Goal: Task Accomplishment & Management: Use online tool/utility

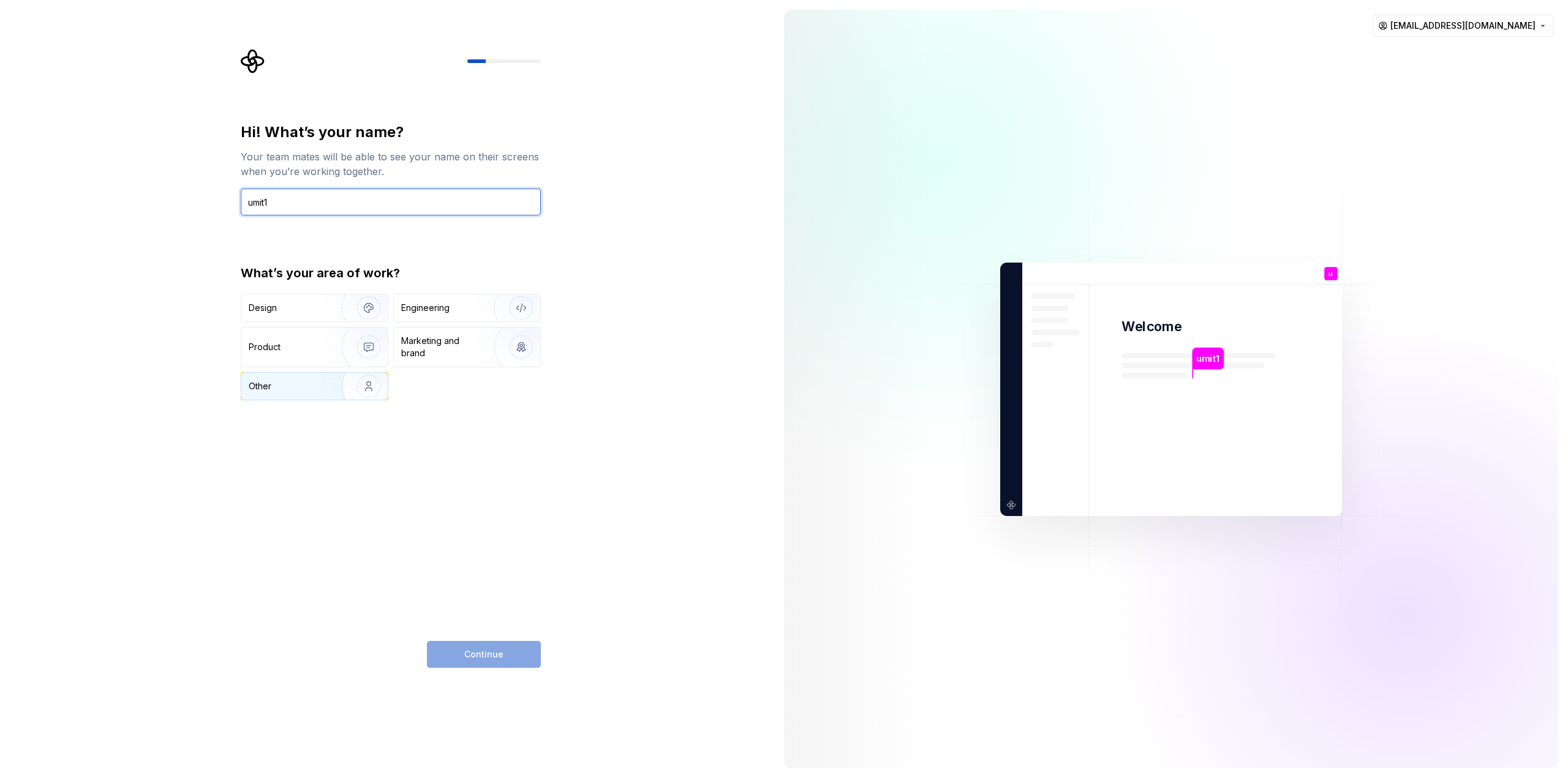
type input "umit1"
click at [324, 386] on img "button" at bounding box center [360, 386] width 78 height 82
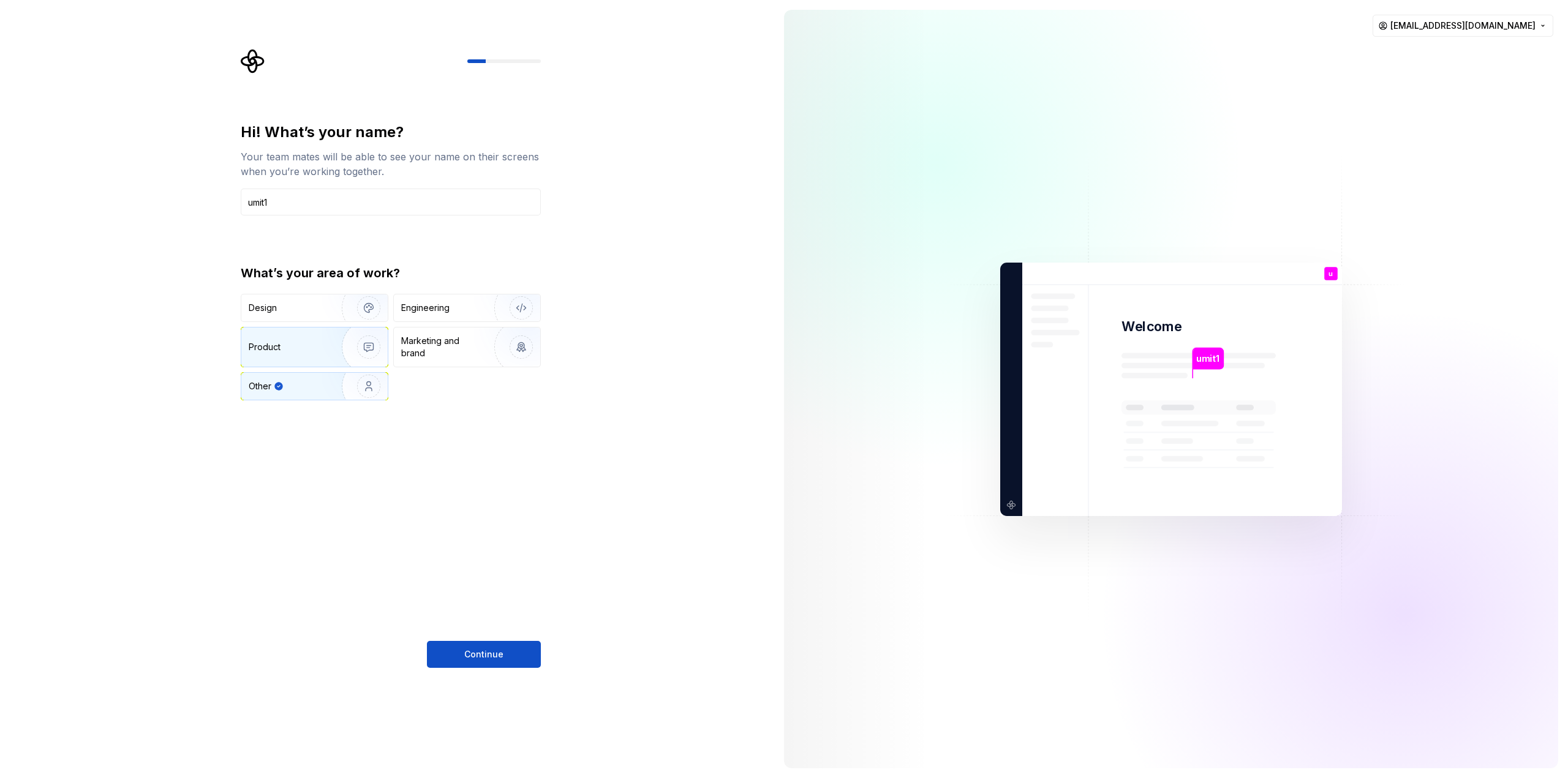
click at [322, 346] on img "button" at bounding box center [360, 347] width 78 height 82
click at [320, 380] on div "Other" at bounding box center [314, 386] width 146 height 27
click at [461, 302] on div "Engineering" at bounding box center [450, 308] width 97 height 12
click at [498, 651] on span "Continue" at bounding box center [483, 655] width 39 height 12
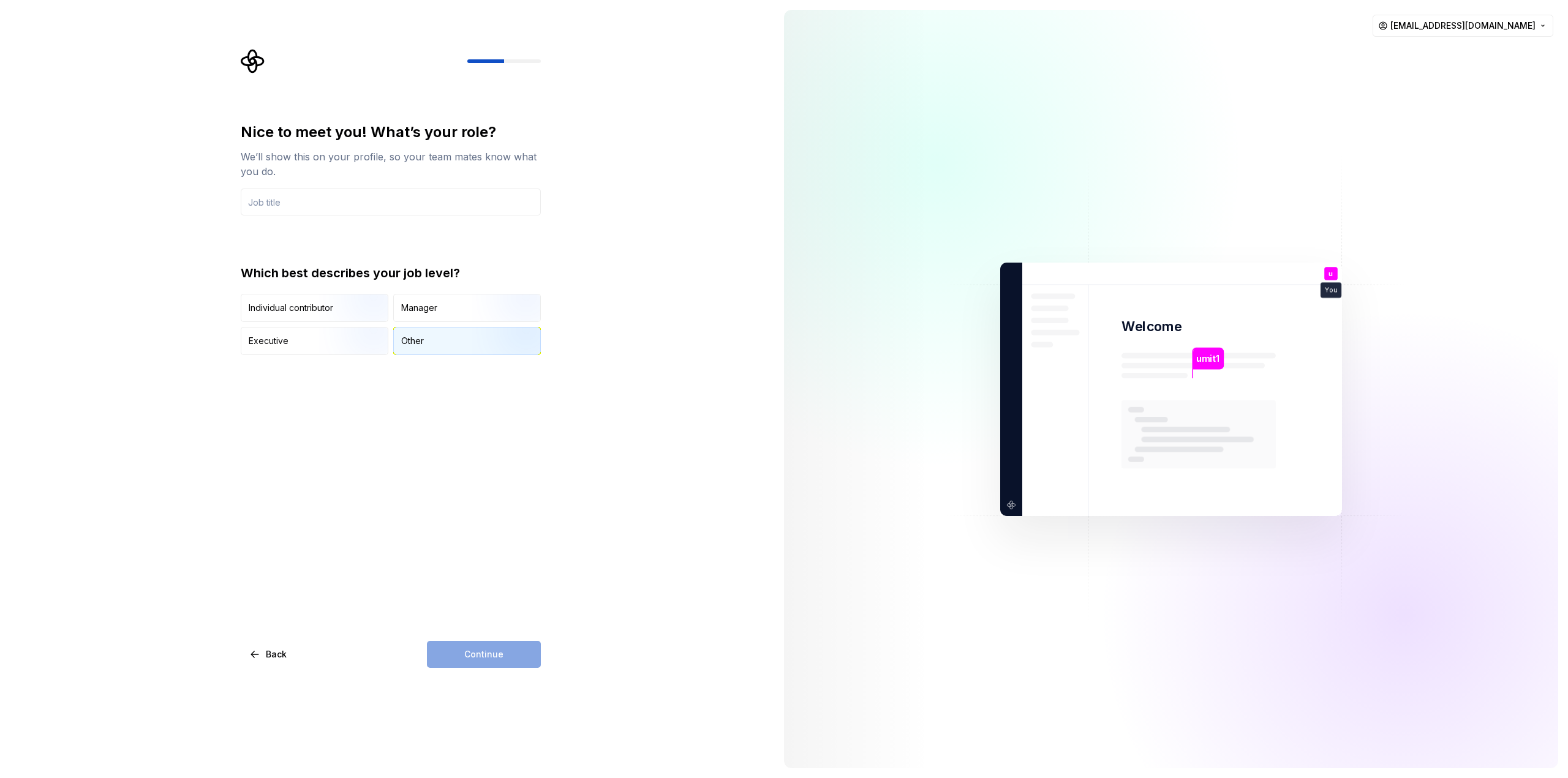
click at [433, 344] on div "Other" at bounding box center [467, 341] width 146 height 27
click at [500, 659] on div "Continue" at bounding box center [484, 655] width 114 height 27
click at [262, 206] on input "text" at bounding box center [391, 202] width 300 height 27
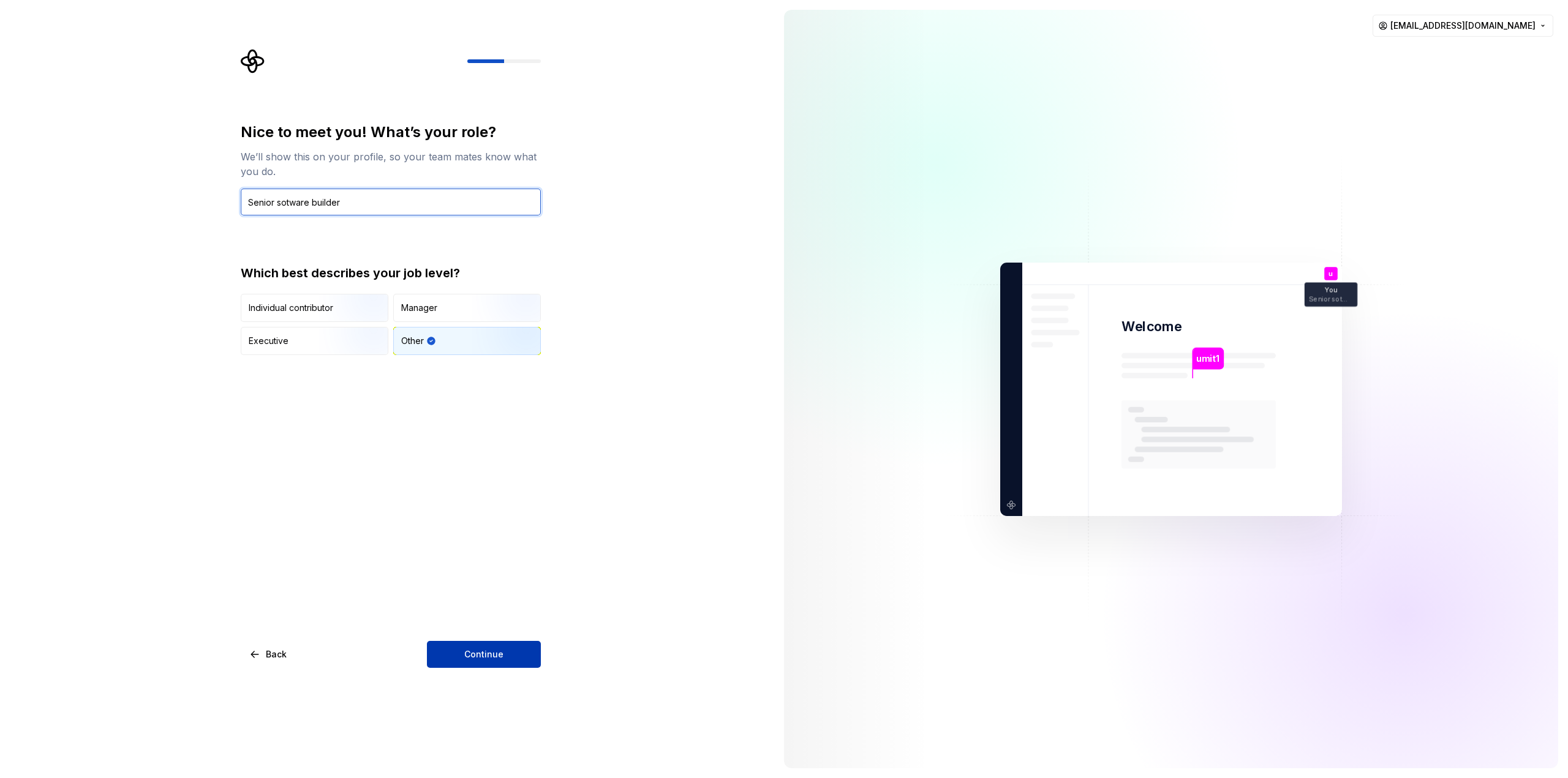
type input "Senior sotware builder"
click at [485, 657] on span "Continue" at bounding box center [483, 655] width 39 height 12
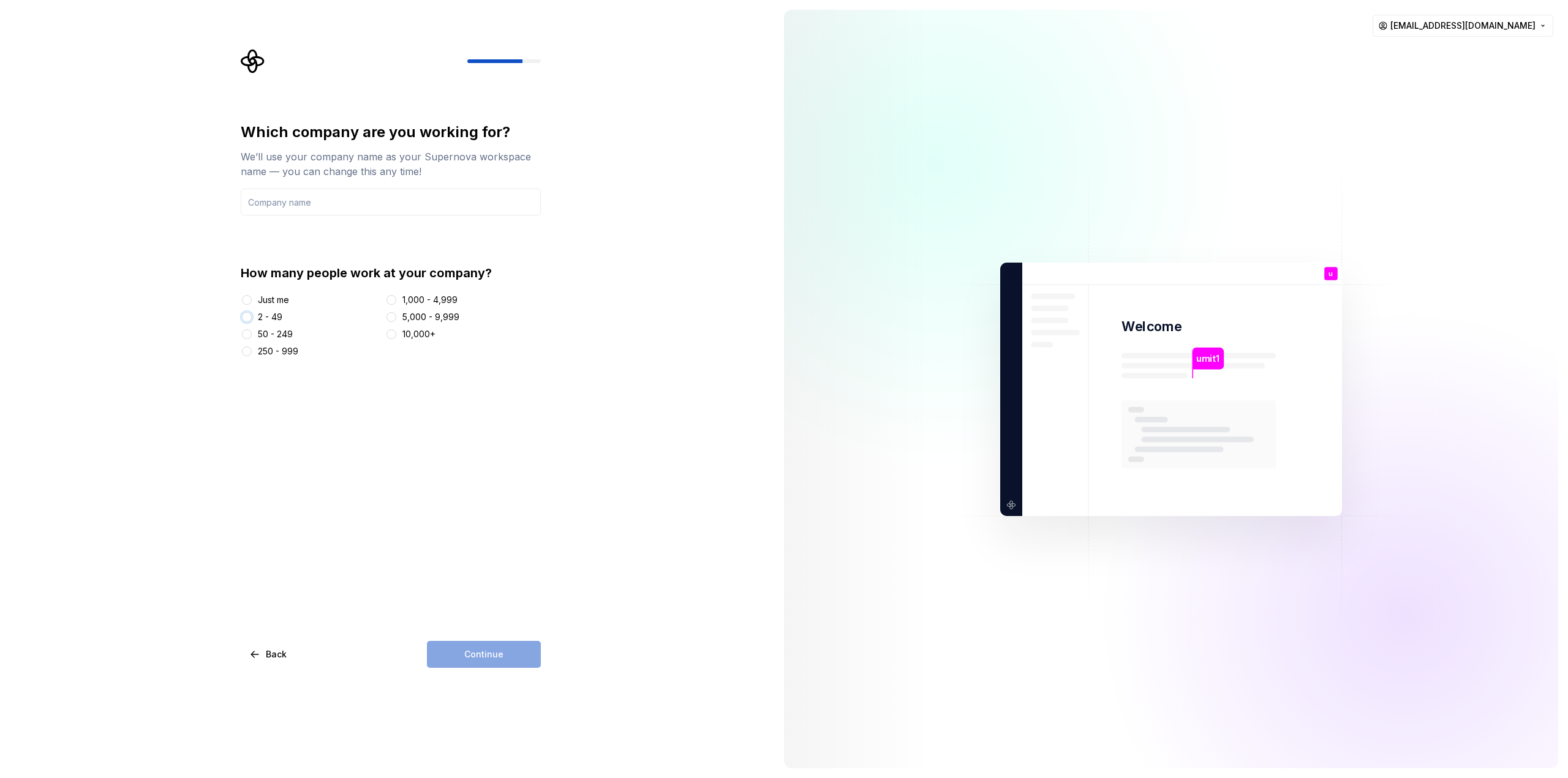
click at [250, 318] on button "2 - 49" at bounding box center [246, 317] width 10 height 10
click at [244, 300] on button "Just me" at bounding box center [246, 300] width 10 height 10
click at [486, 652] on div "Continue" at bounding box center [484, 655] width 114 height 27
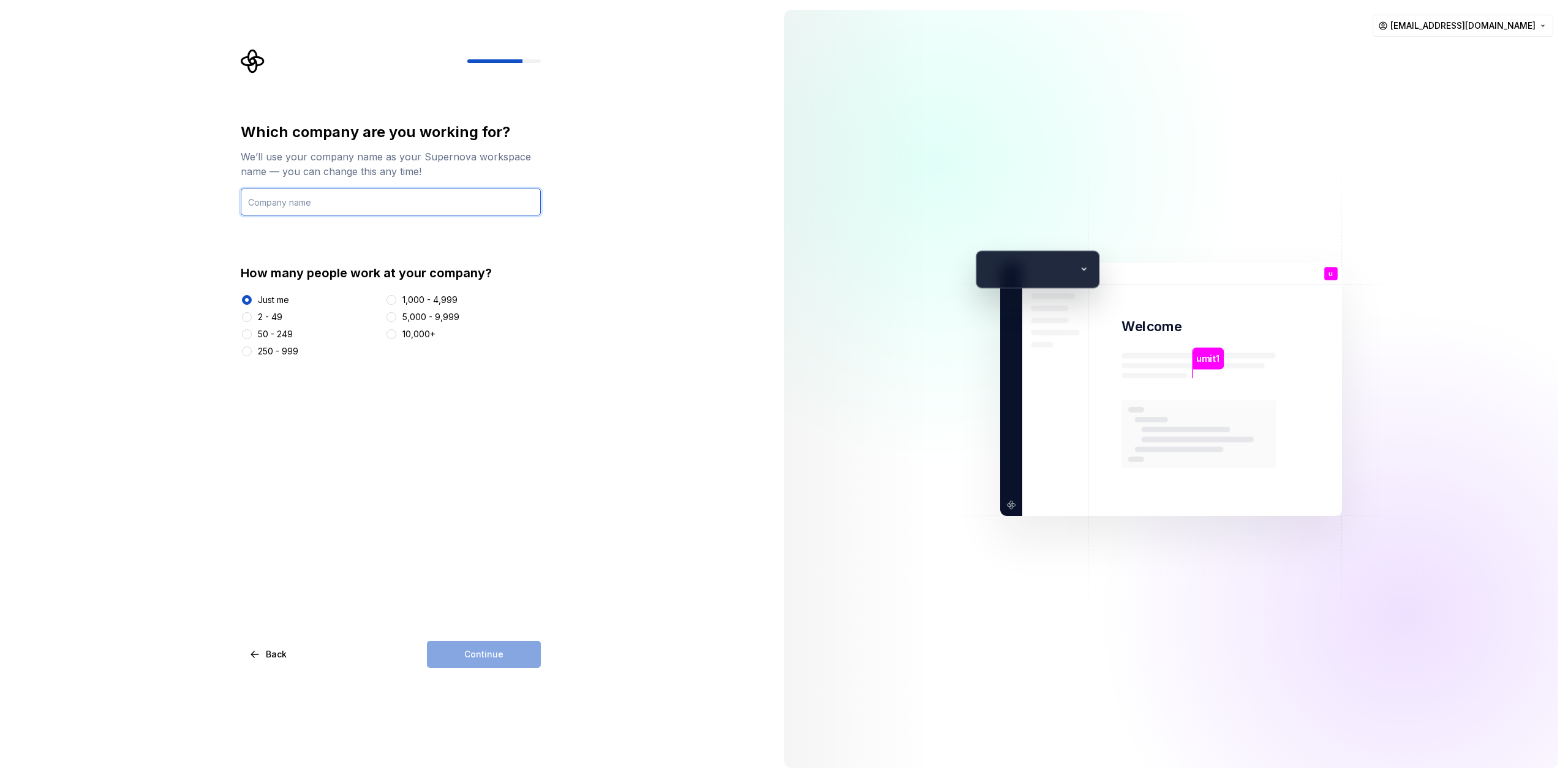
click at [285, 204] on input "text" at bounding box center [391, 202] width 300 height 27
type input "ASd ADF"
click at [501, 651] on span "Continue" at bounding box center [483, 655] width 39 height 12
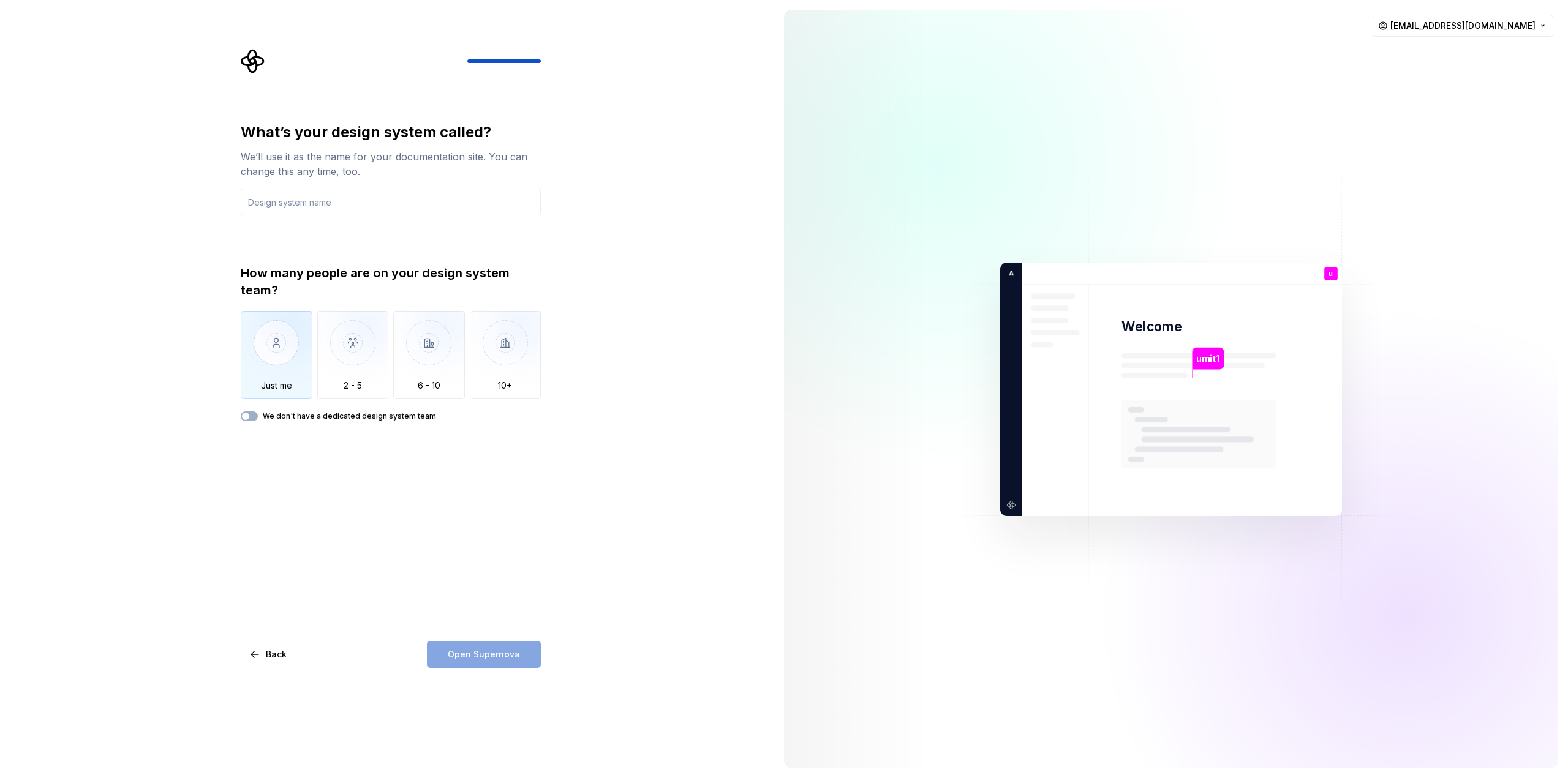
click at [274, 358] on img "button" at bounding box center [276, 352] width 71 height 82
click at [272, 206] on input "text" at bounding box center [391, 202] width 300 height 27
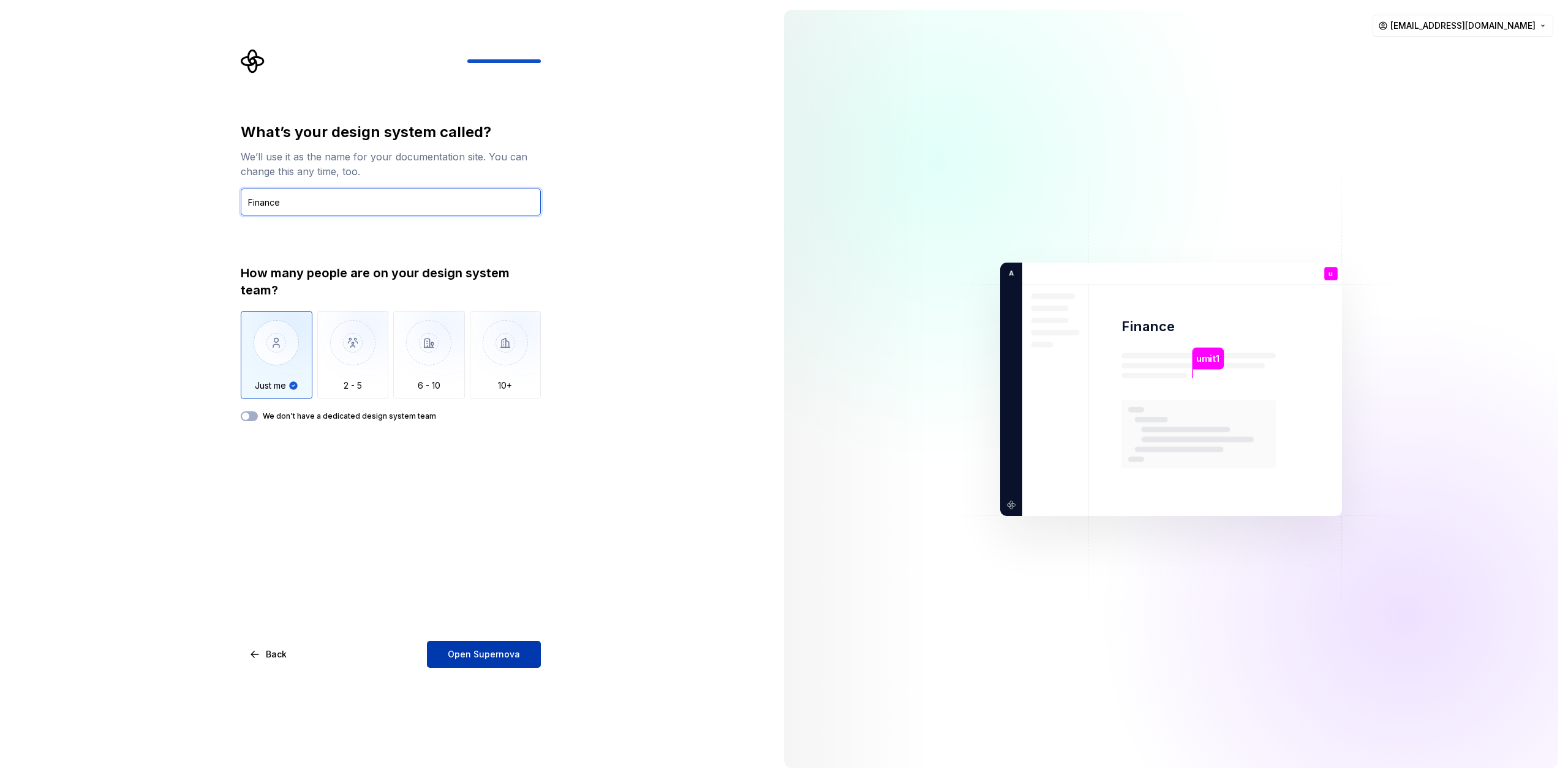
type input "Finance"
click at [506, 658] on span "Open Supernova" at bounding box center [484, 655] width 72 height 12
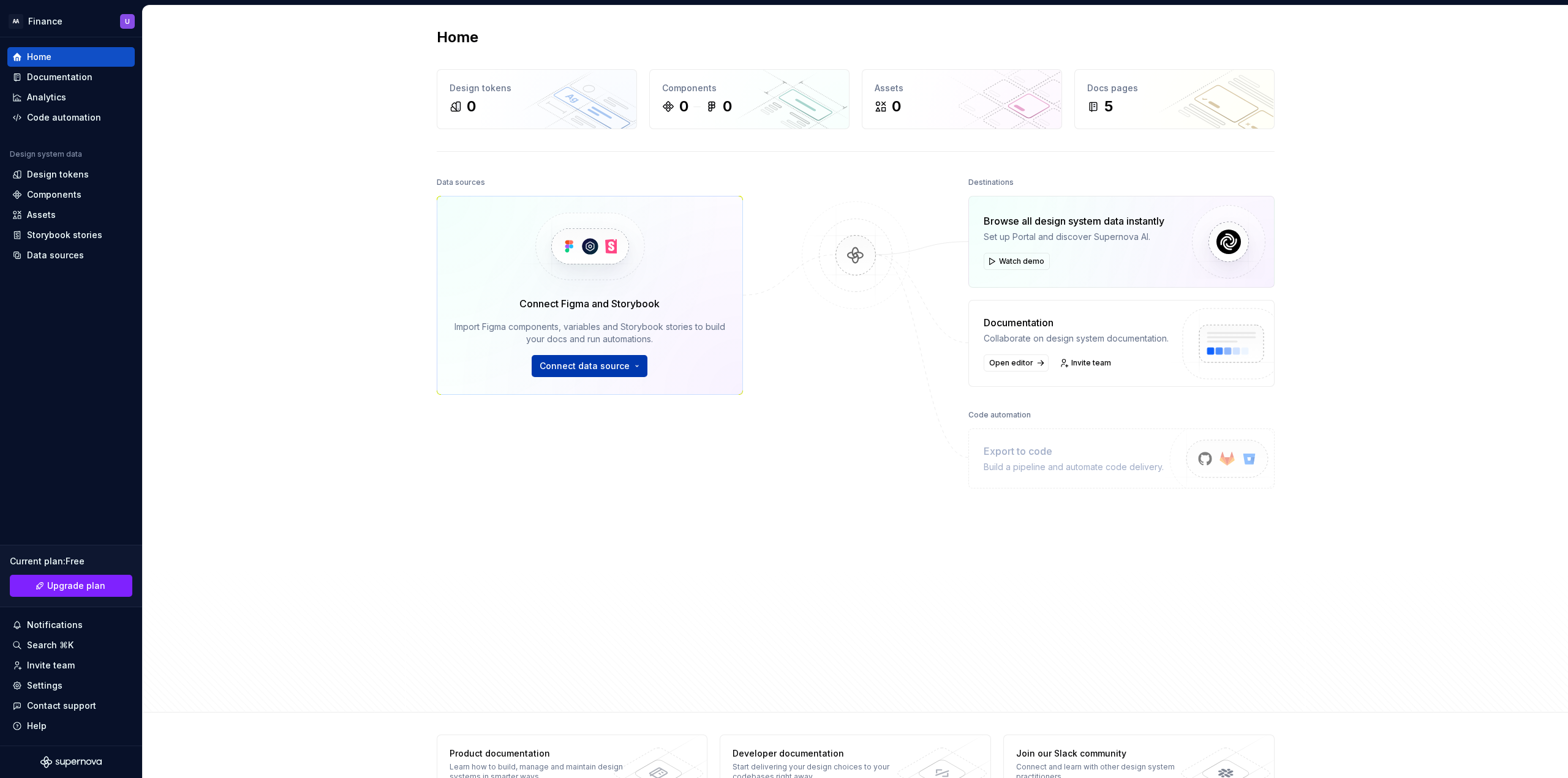
click at [631, 367] on button "Connect data source" at bounding box center [589, 366] width 115 height 22
click at [850, 254] on img at bounding box center [856, 268] width 119 height 133
click at [1225, 241] on img at bounding box center [1229, 242] width 73 height 73
click at [1014, 366] on span "Open editor" at bounding box center [1011, 363] width 44 height 10
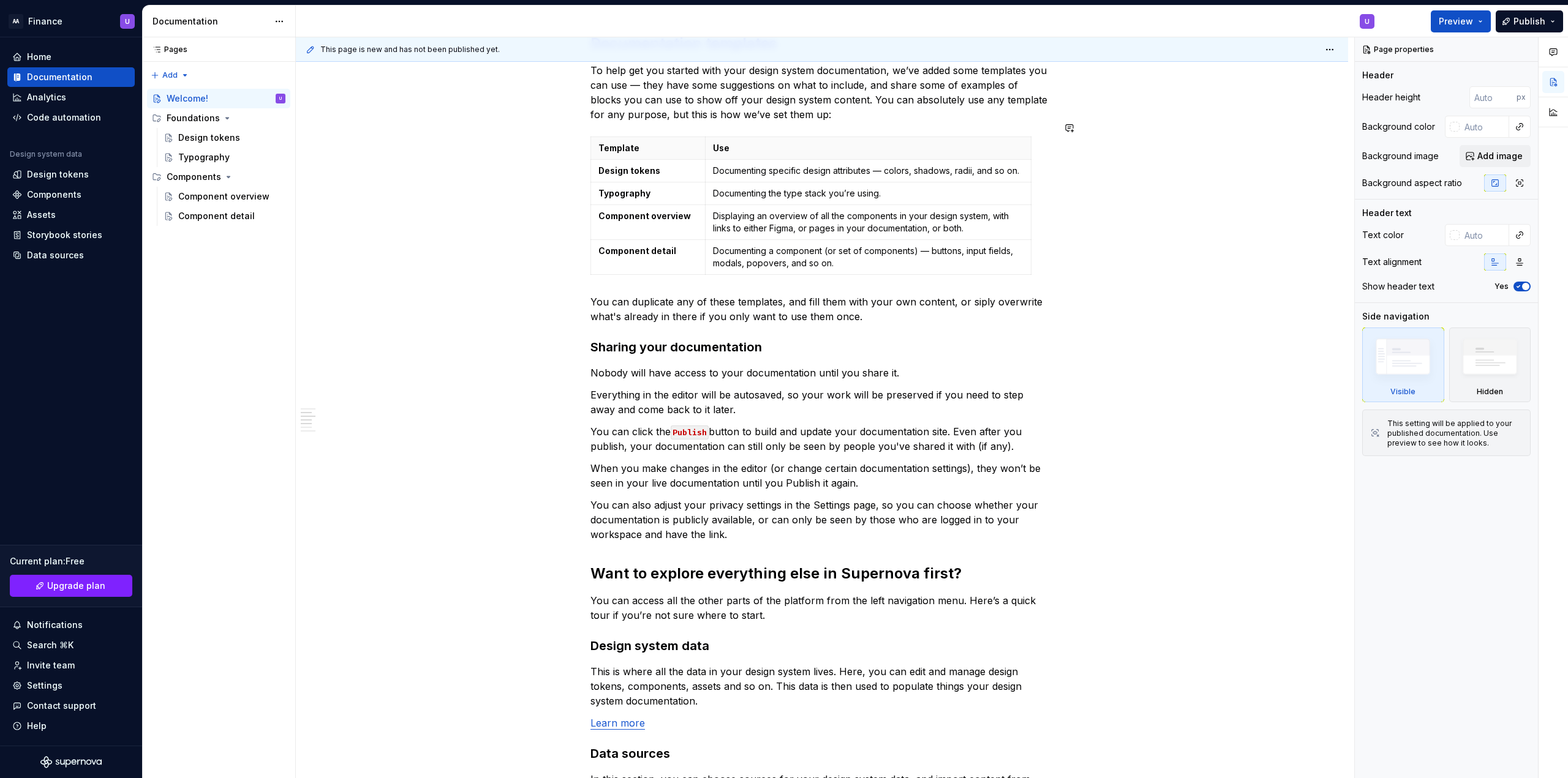
scroll to position [61, 0]
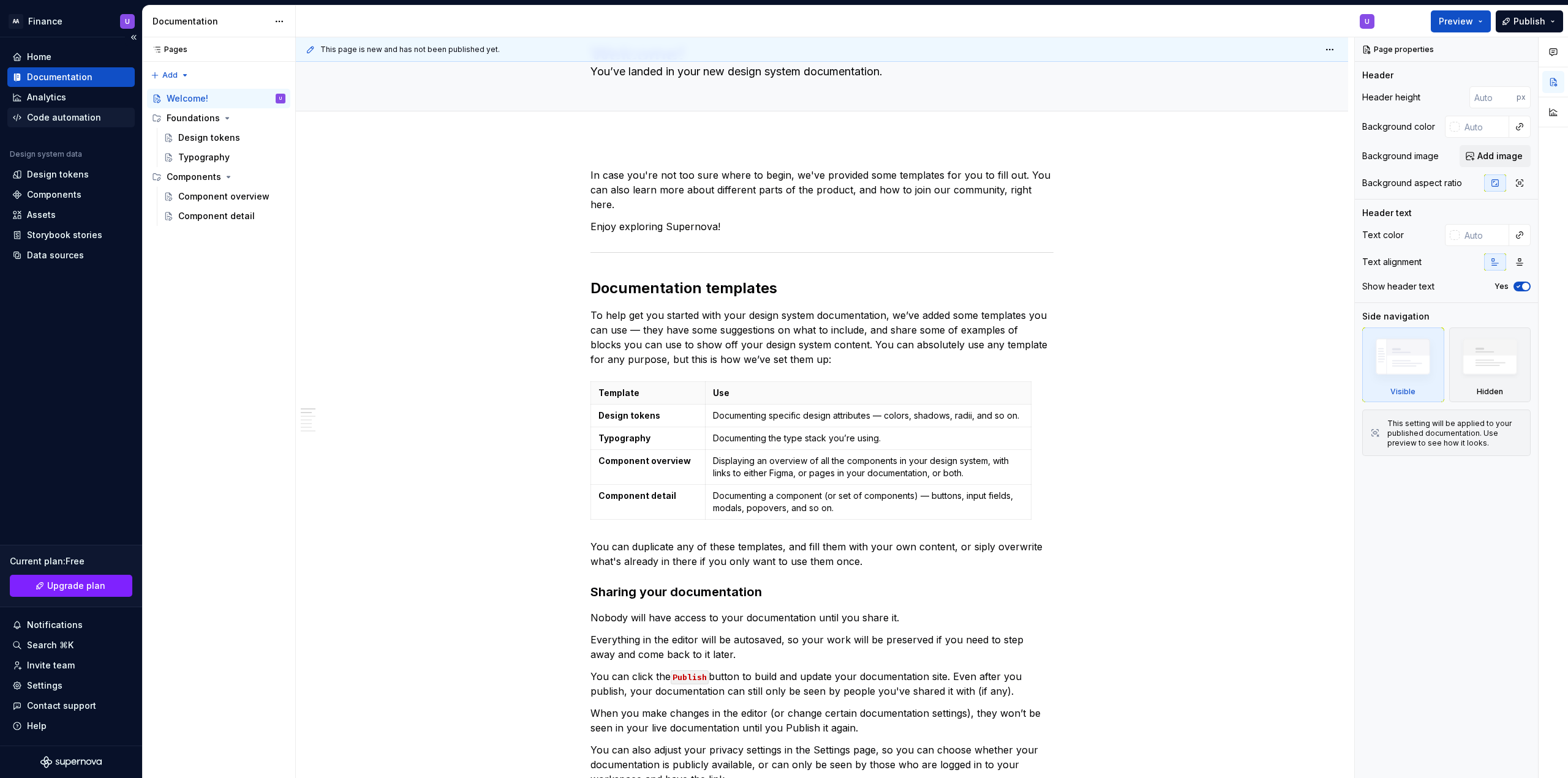
click at [50, 119] on div "Code automation" at bounding box center [63, 117] width 74 height 12
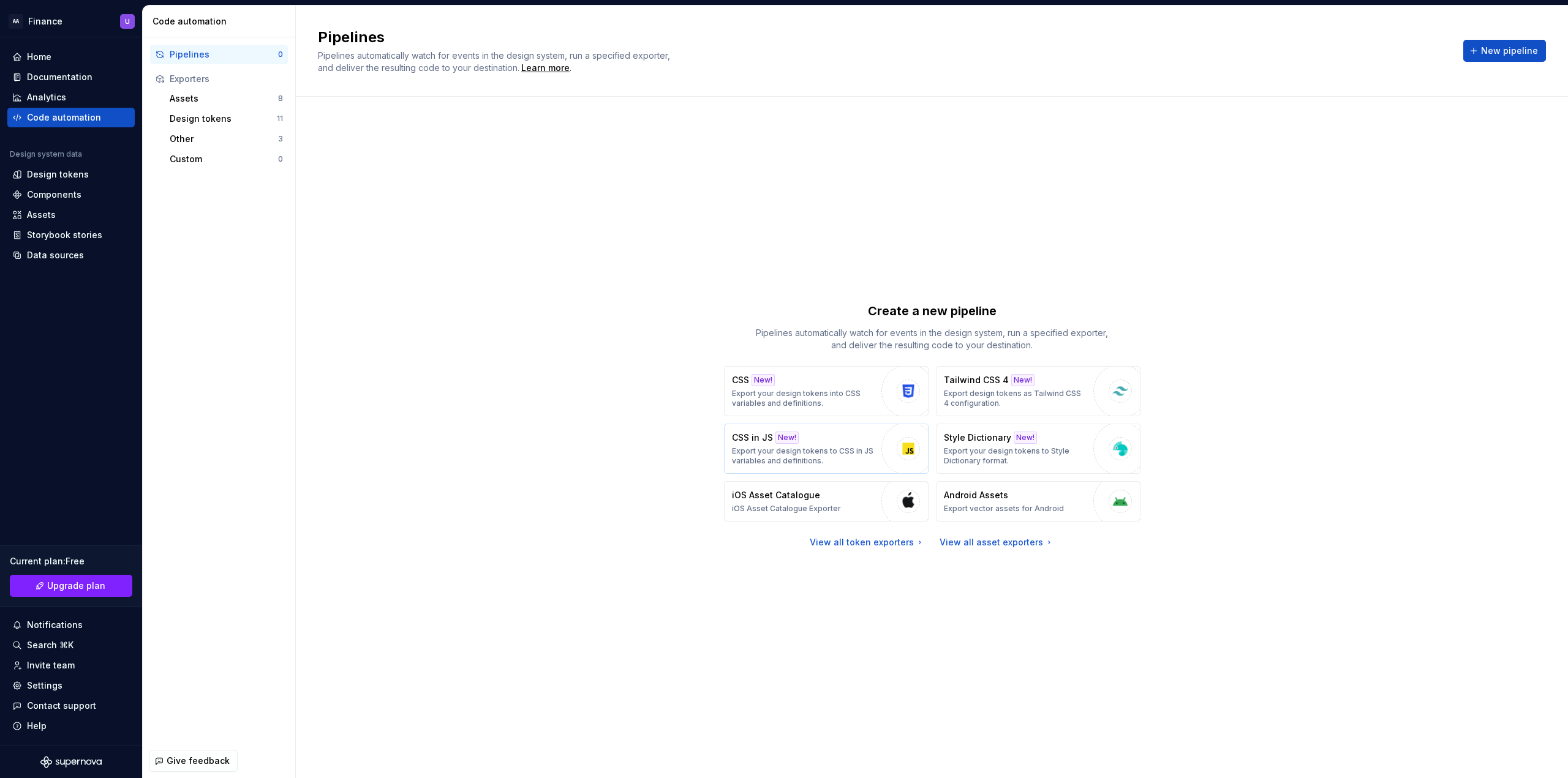
click at [794, 446] on p "Export your design tokens to CSS in JS variables and definitions." at bounding box center [803, 456] width 144 height 19
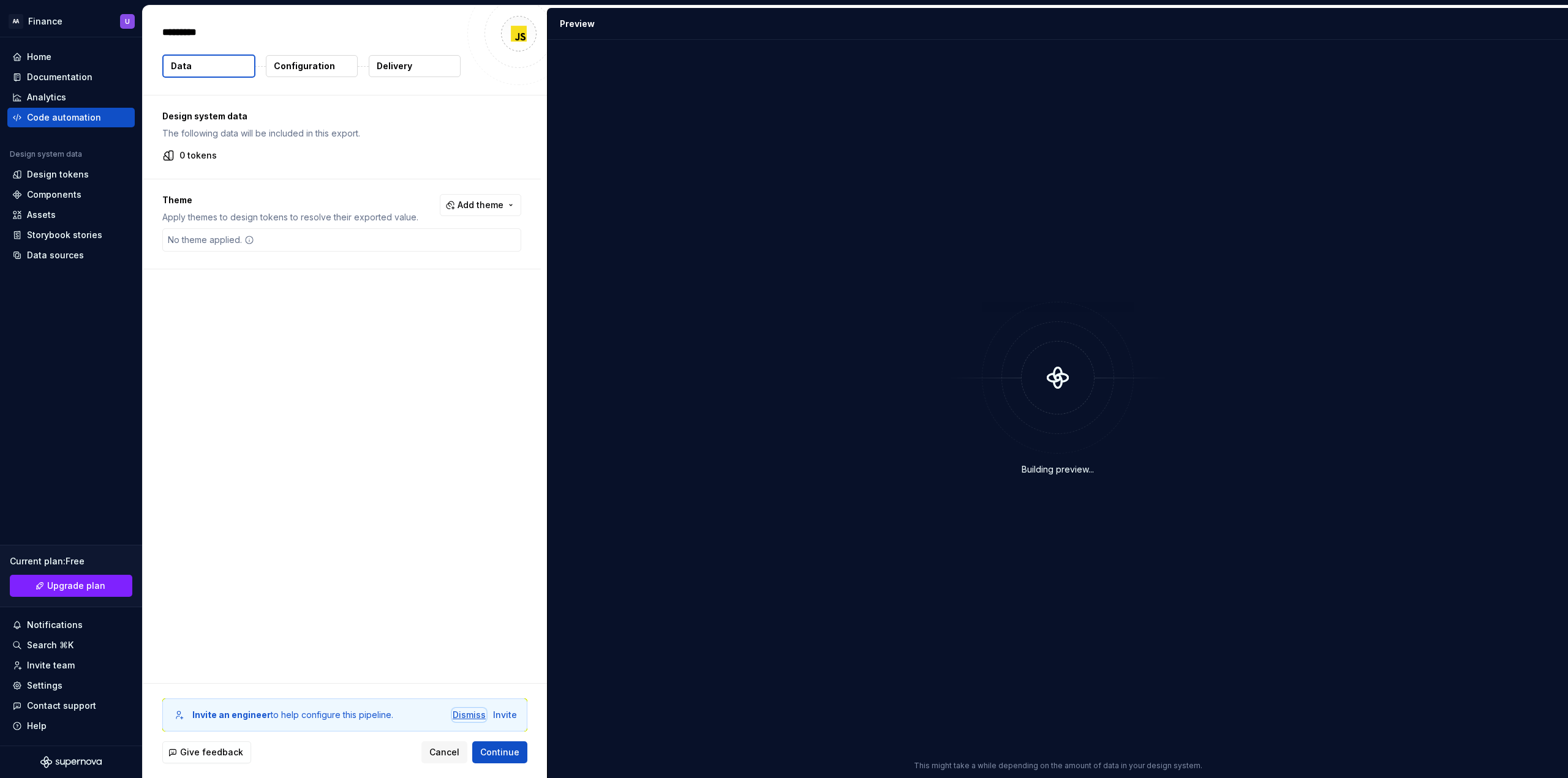
click at [471, 712] on div "Dismiss" at bounding box center [469, 715] width 33 height 12
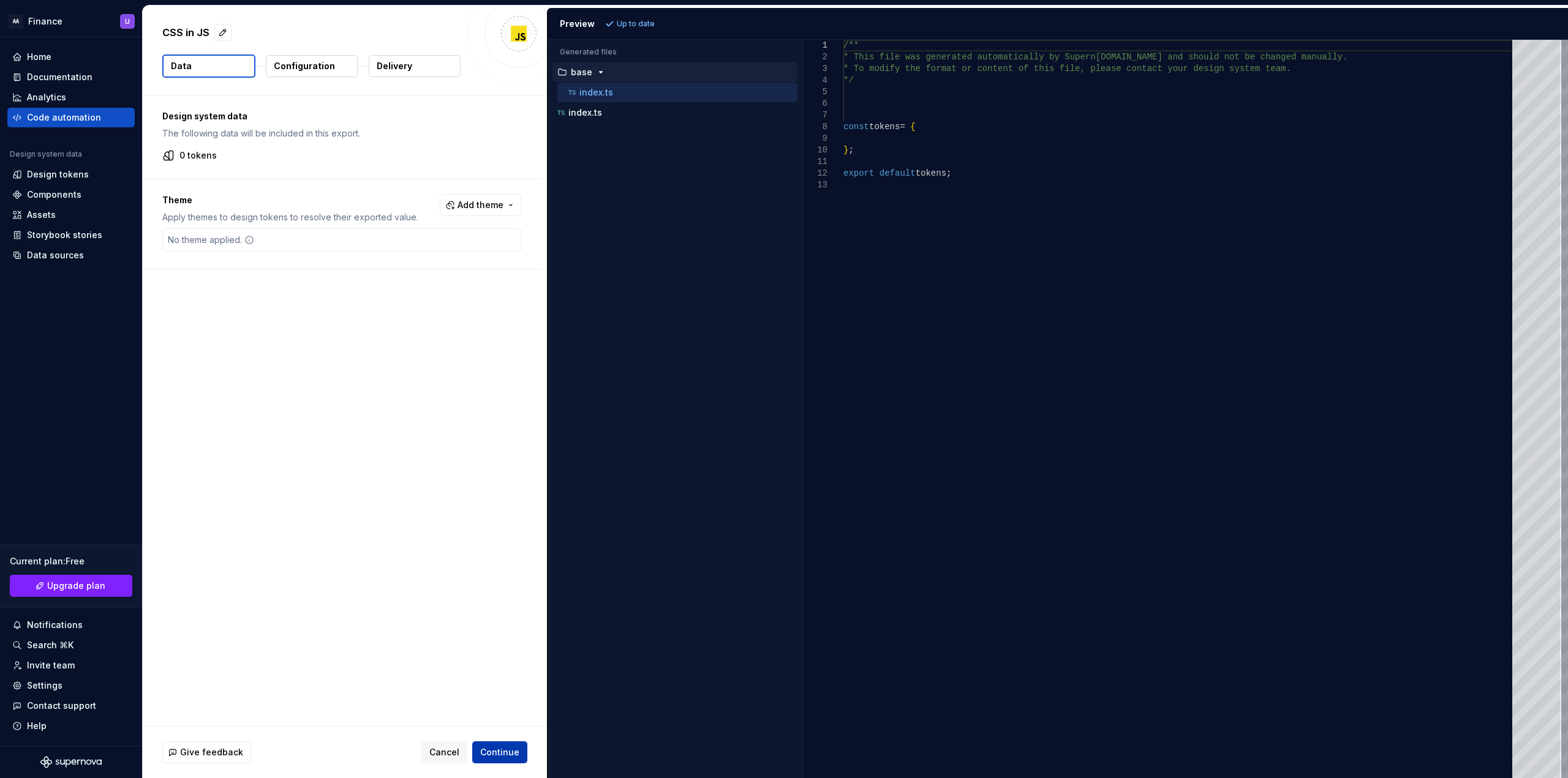
click at [515, 748] on span "Continue" at bounding box center [499, 752] width 39 height 12
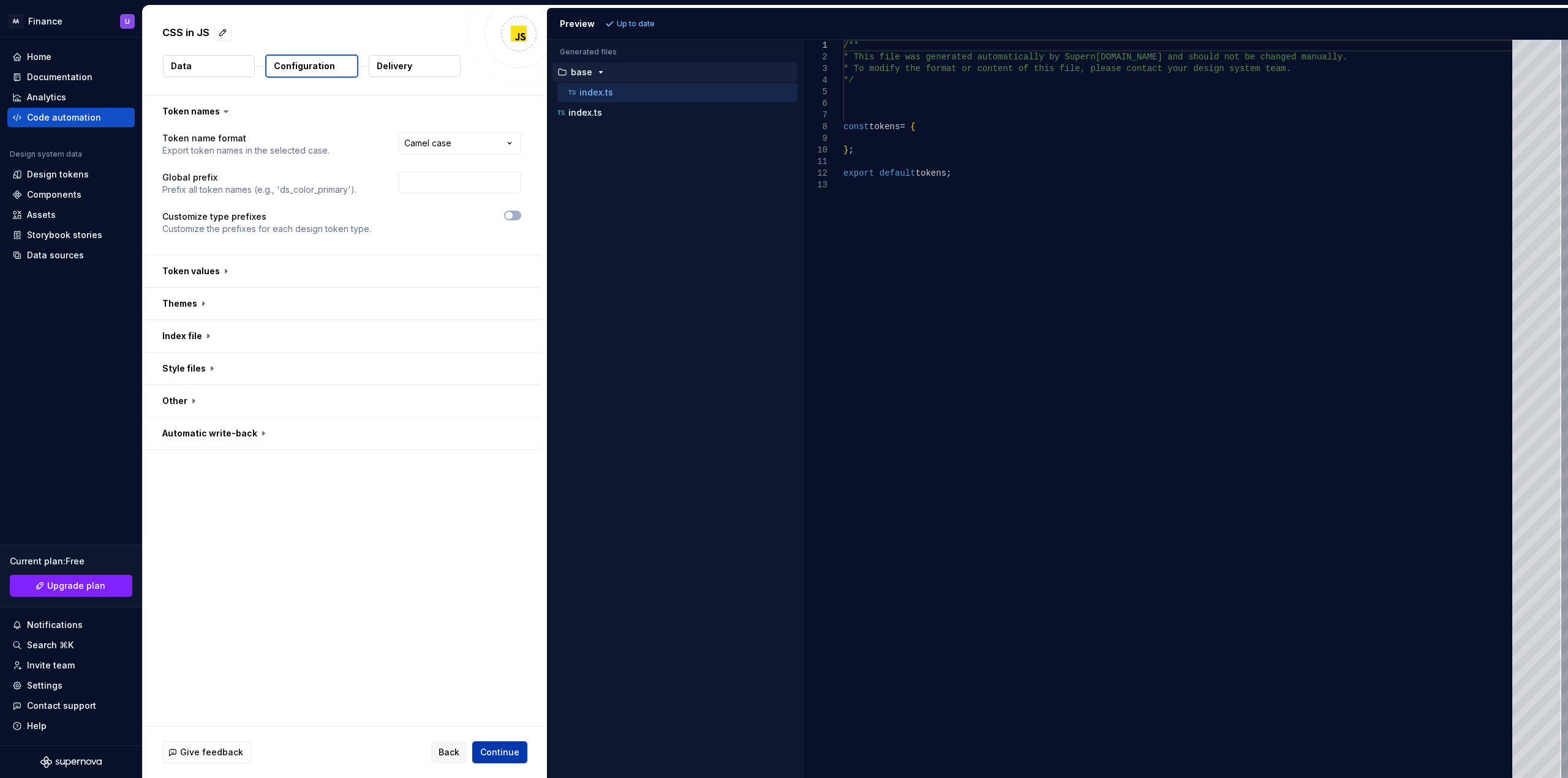
click at [506, 755] on span "Continue" at bounding box center [499, 752] width 39 height 12
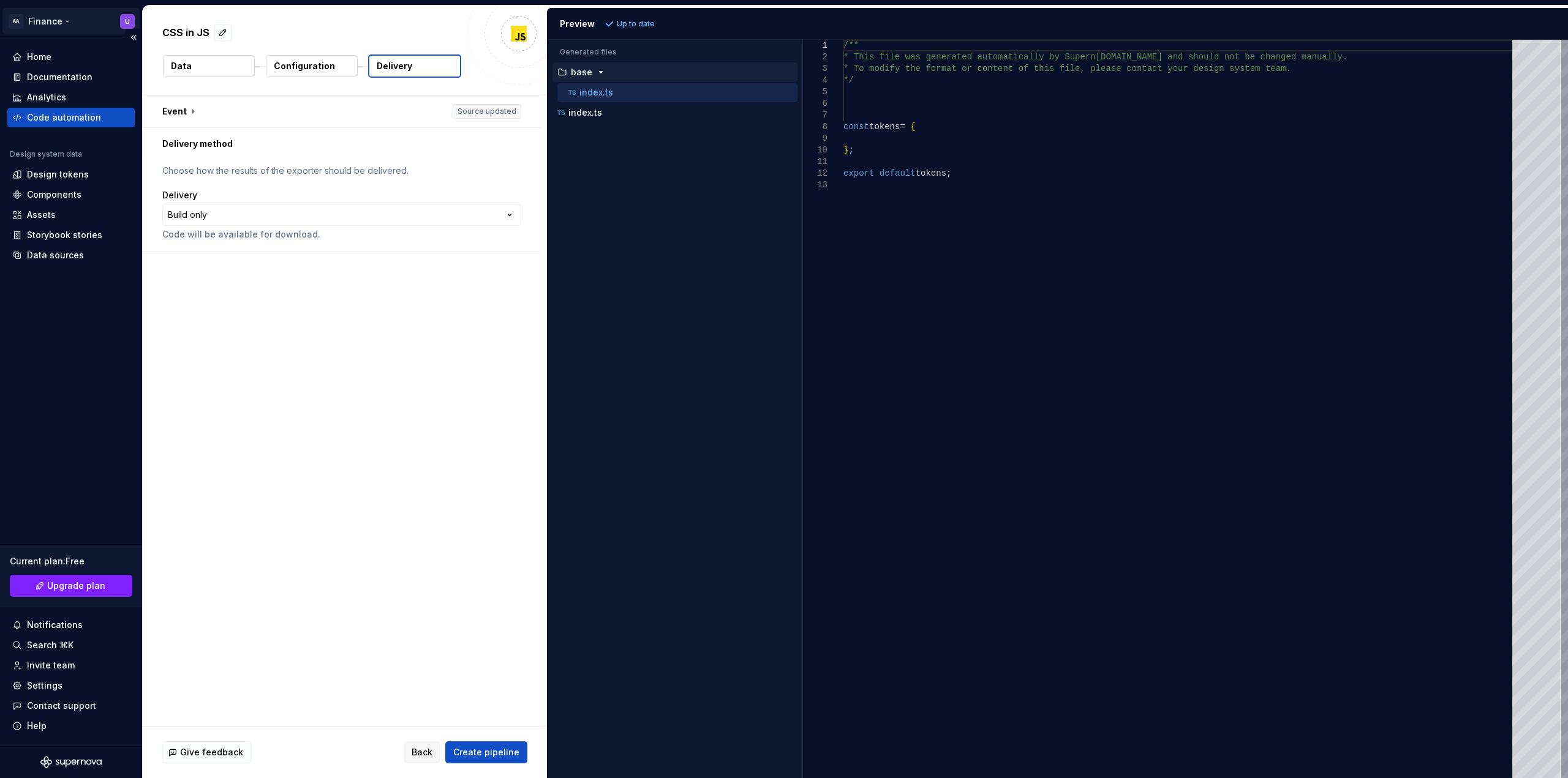
click at [57, 21] on html "**********" at bounding box center [784, 389] width 1568 height 778
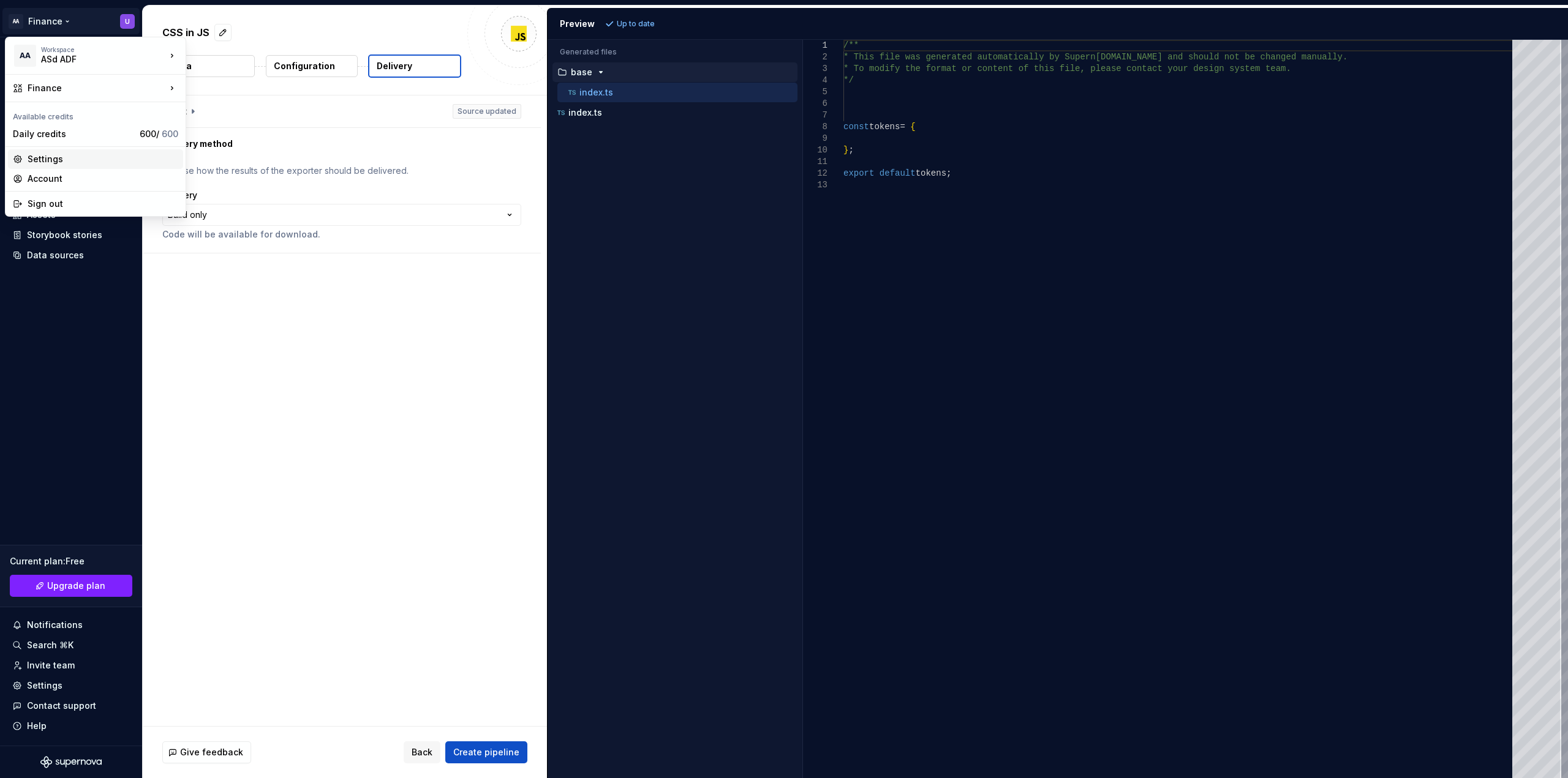
click at [83, 163] on div "Settings" at bounding box center [103, 159] width 151 height 12
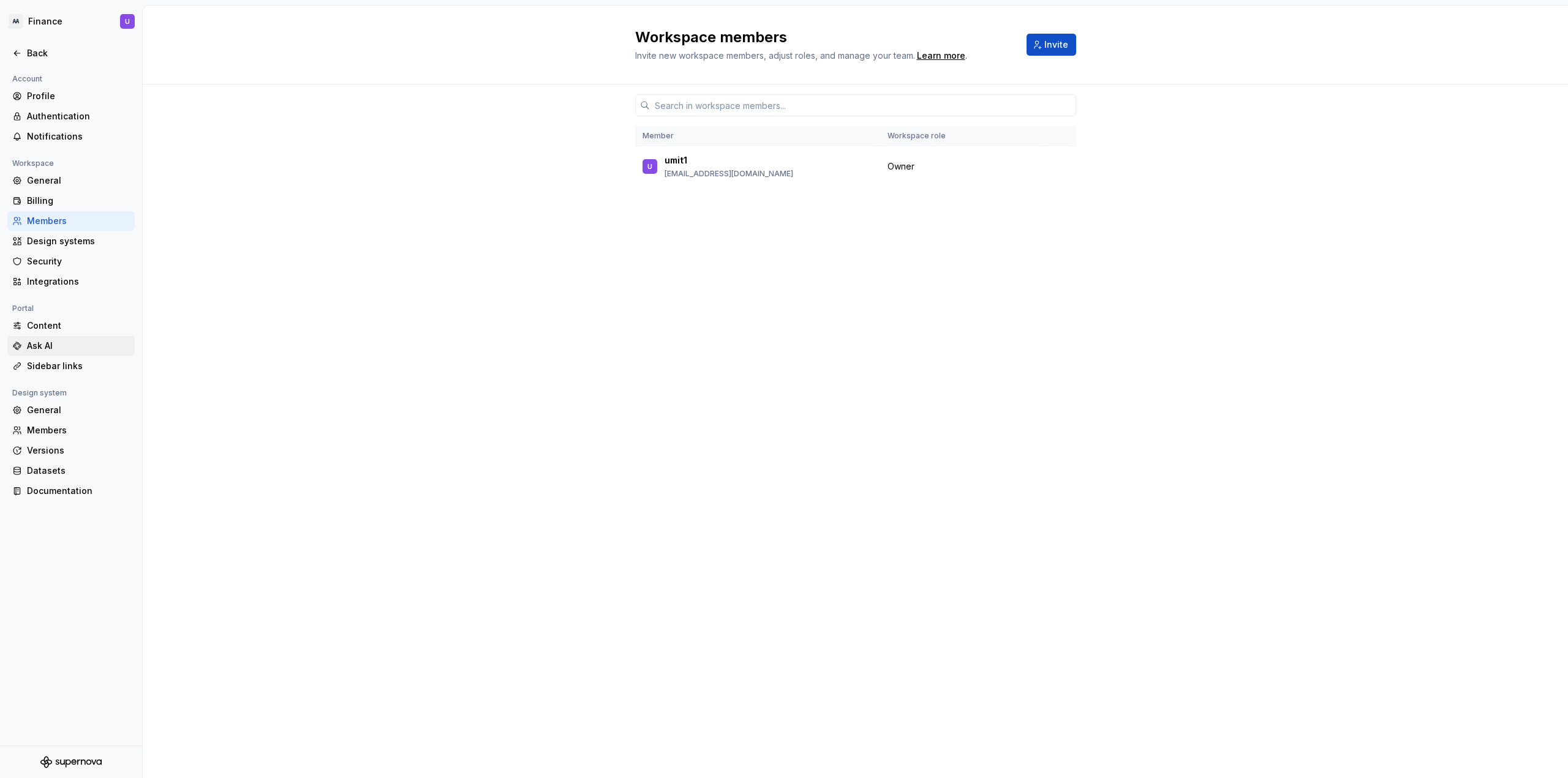
click at [45, 351] on div "Ask AI" at bounding box center [78, 346] width 103 height 12
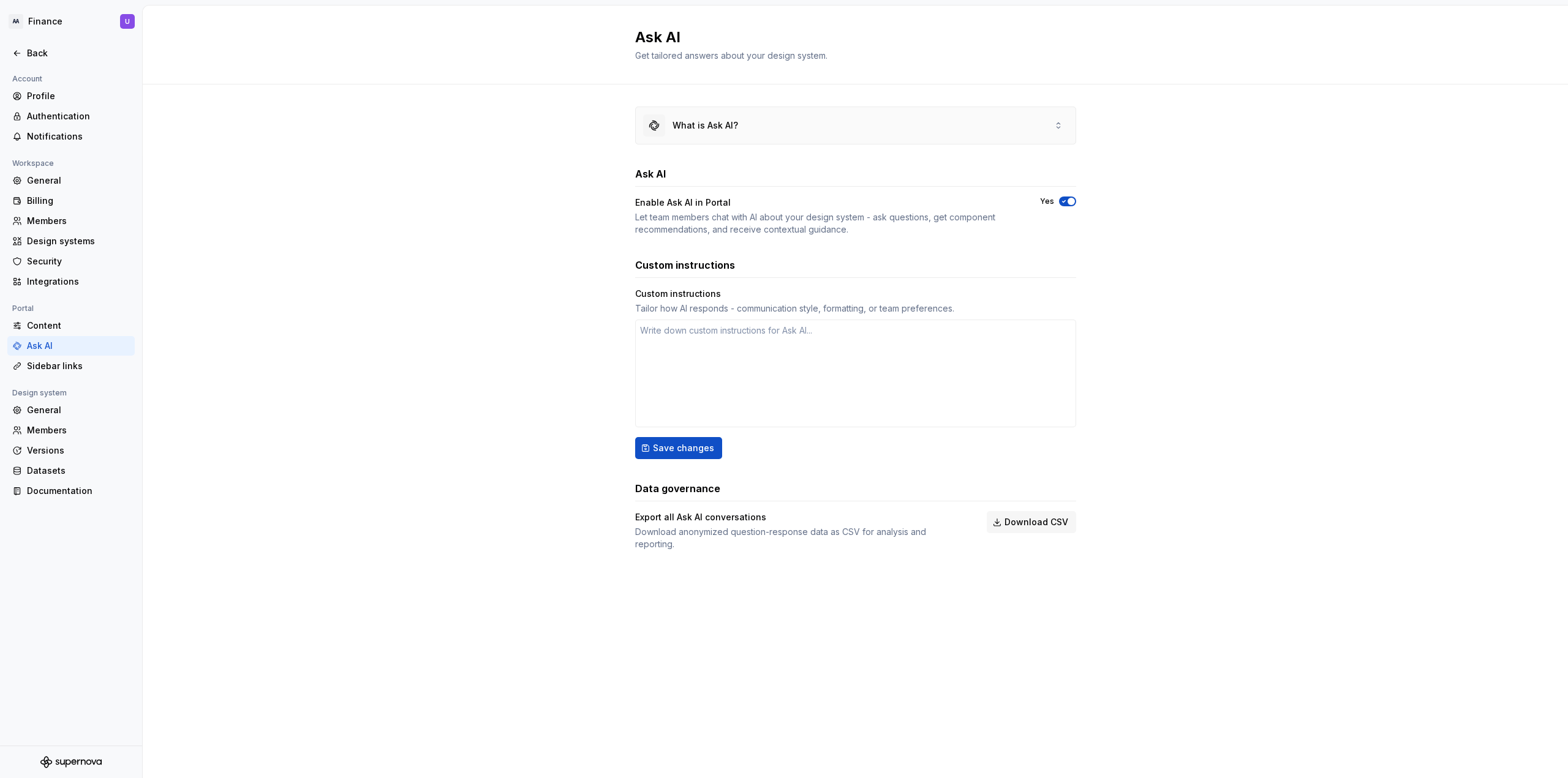
click at [1059, 127] on icon at bounding box center [1058, 125] width 3 height 5
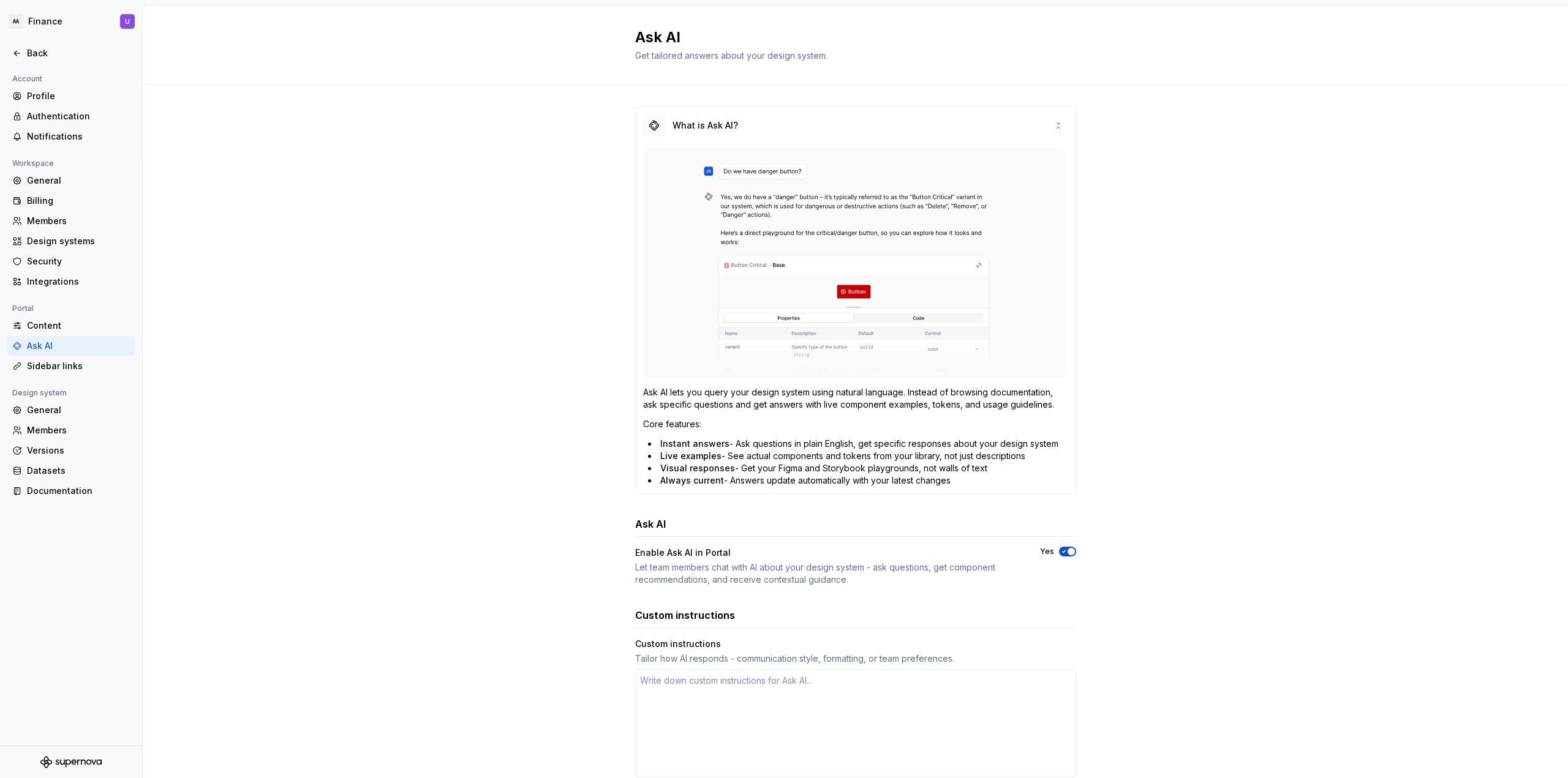
click at [1157, 182] on div "What is Ask AI? Ask AI lets you query your design system using natural language…" at bounding box center [855, 516] width 1425 height 863
click at [35, 52] on div "Back" at bounding box center [78, 53] width 103 height 12
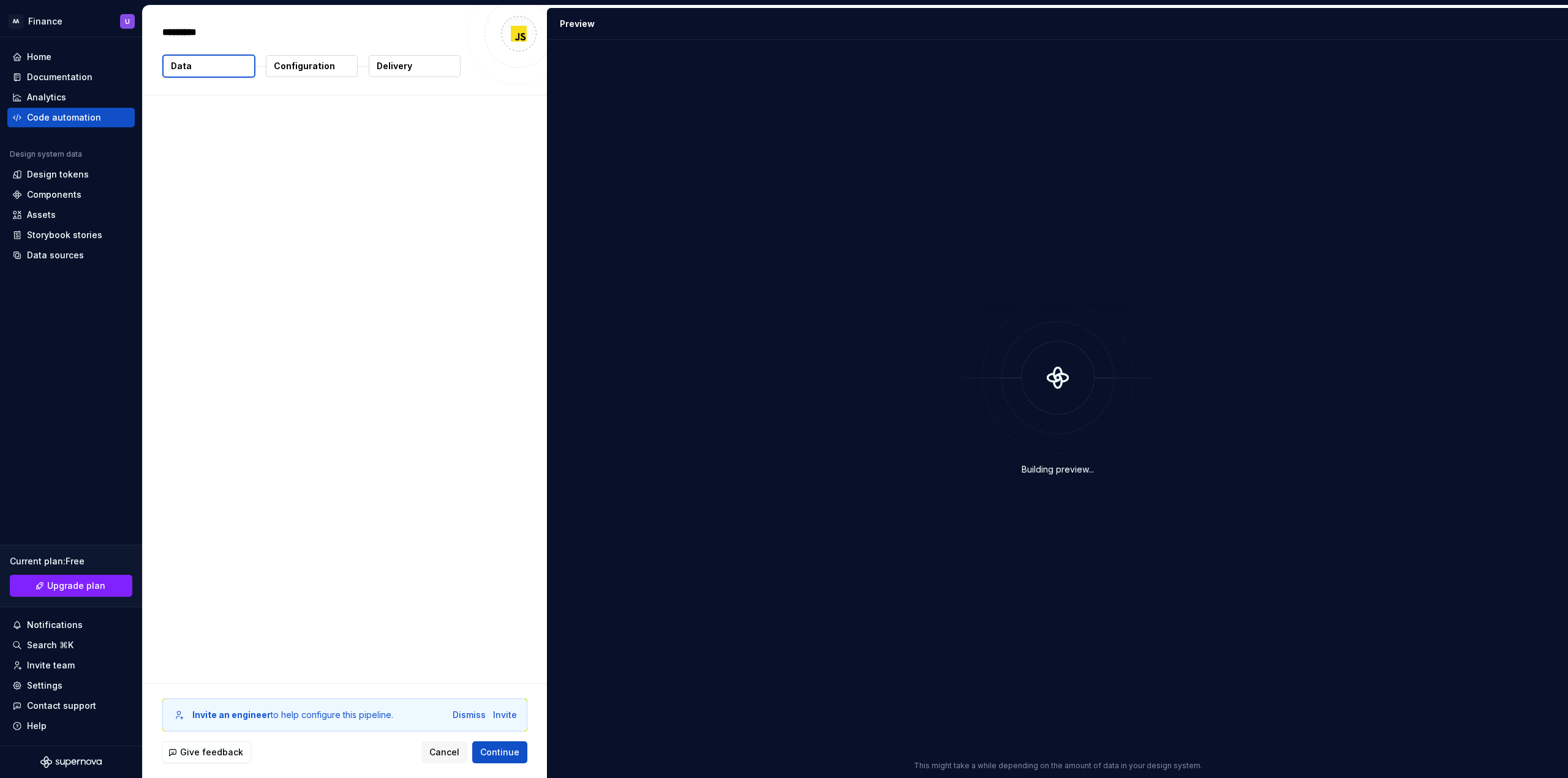
type textarea "*"
click at [312, 66] on p "Configuration" at bounding box center [304, 66] width 61 height 12
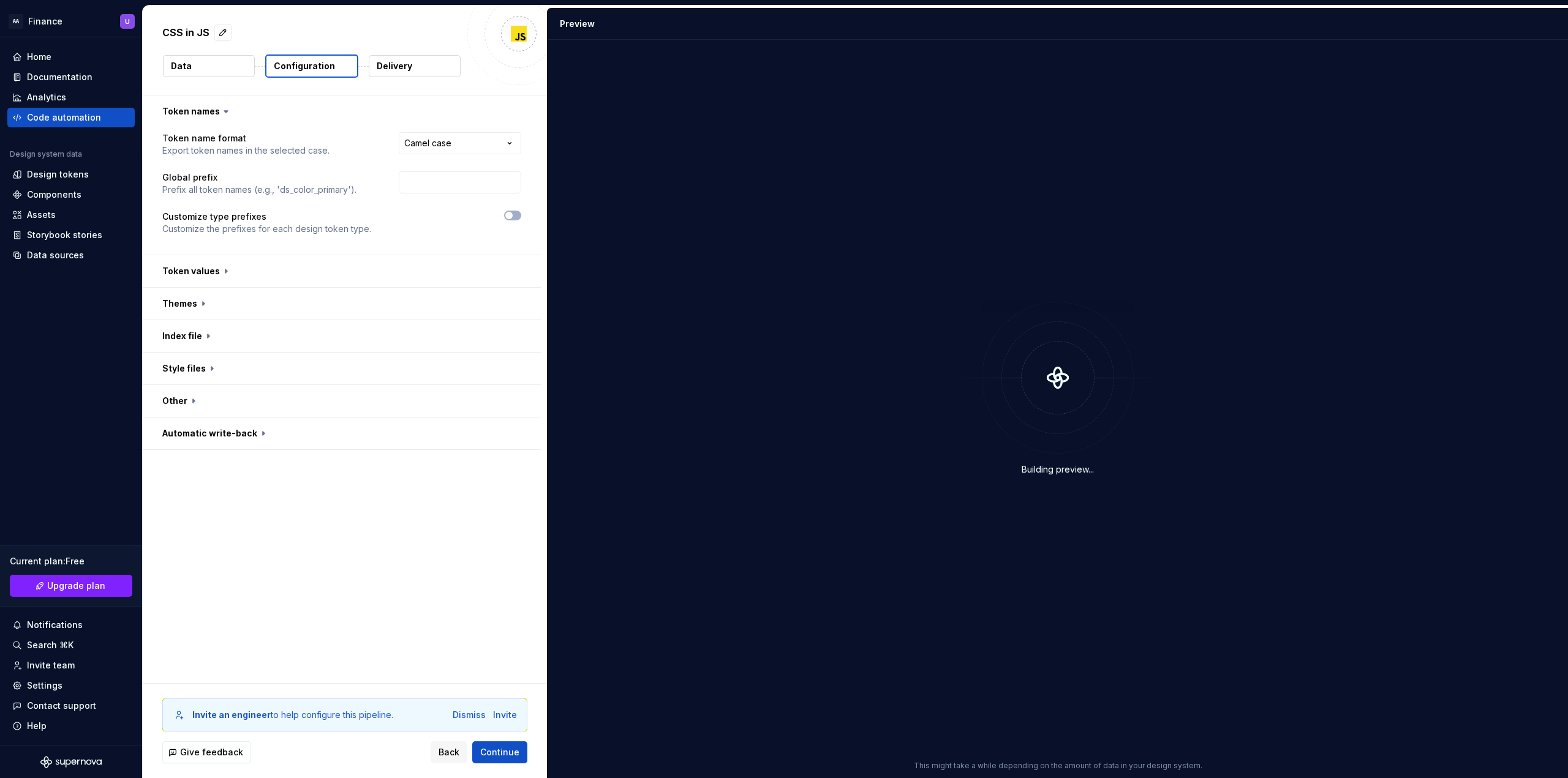
click at [397, 69] on p "Delivery" at bounding box center [394, 66] width 35 height 12
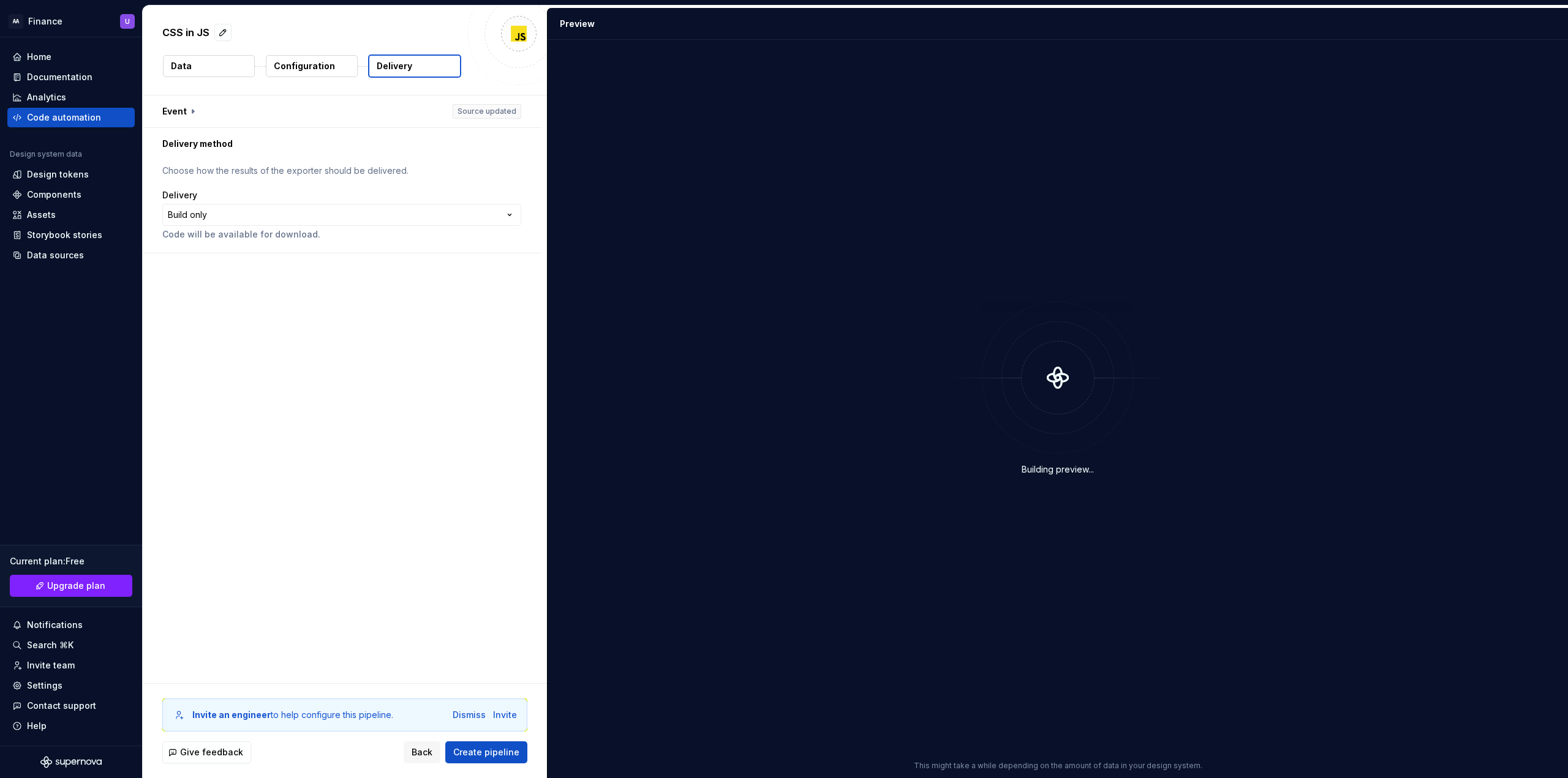
click at [202, 63] on button "Data" at bounding box center [209, 66] width 92 height 22
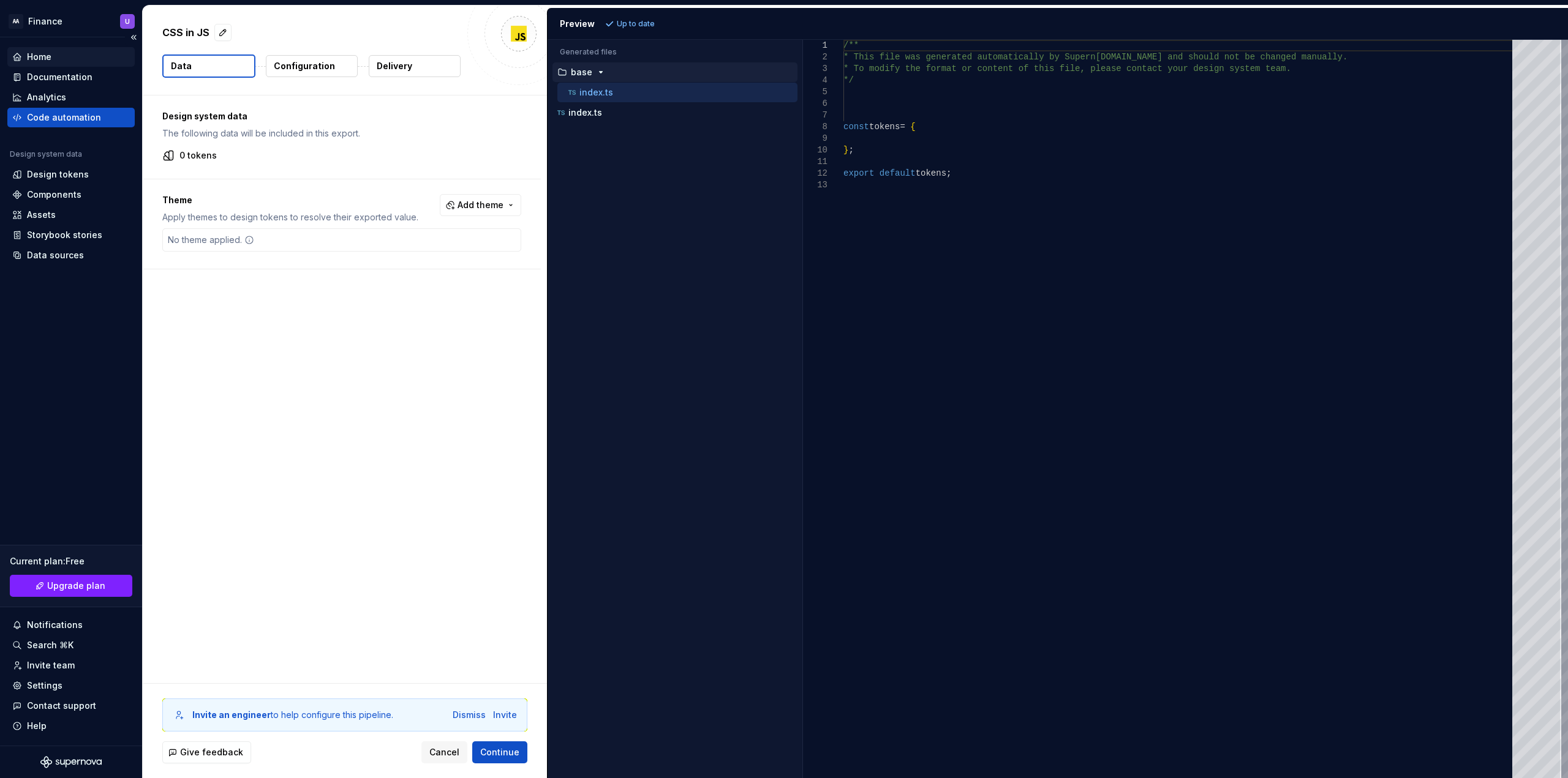
click at [50, 58] on div "Home" at bounding box center [39, 57] width 25 height 12
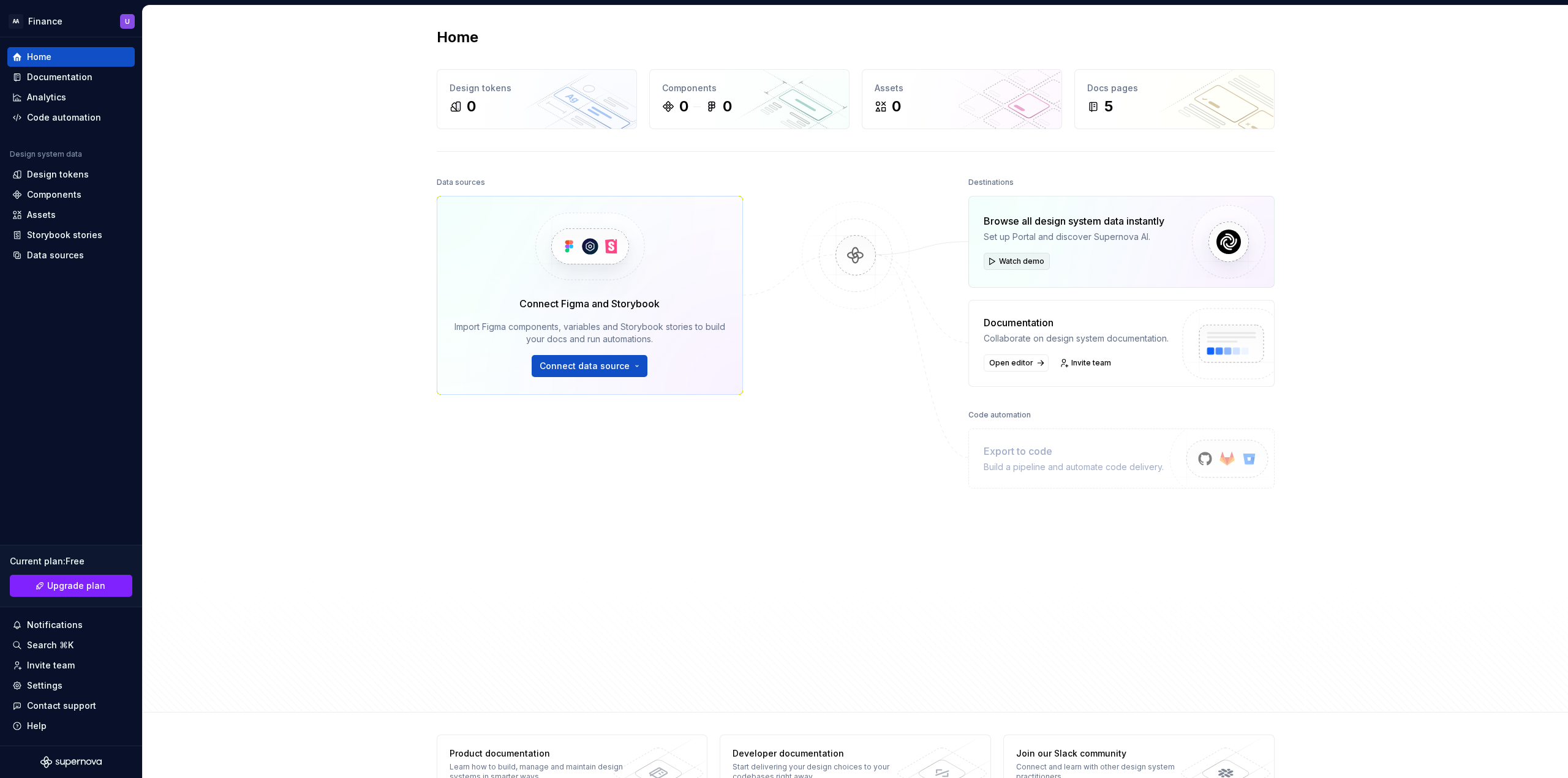
click at [1031, 259] on span "Watch demo" at bounding box center [1021, 261] width 45 height 10
click at [1220, 244] on img at bounding box center [1229, 242] width 73 height 73
click at [851, 256] on img at bounding box center [856, 268] width 119 height 133
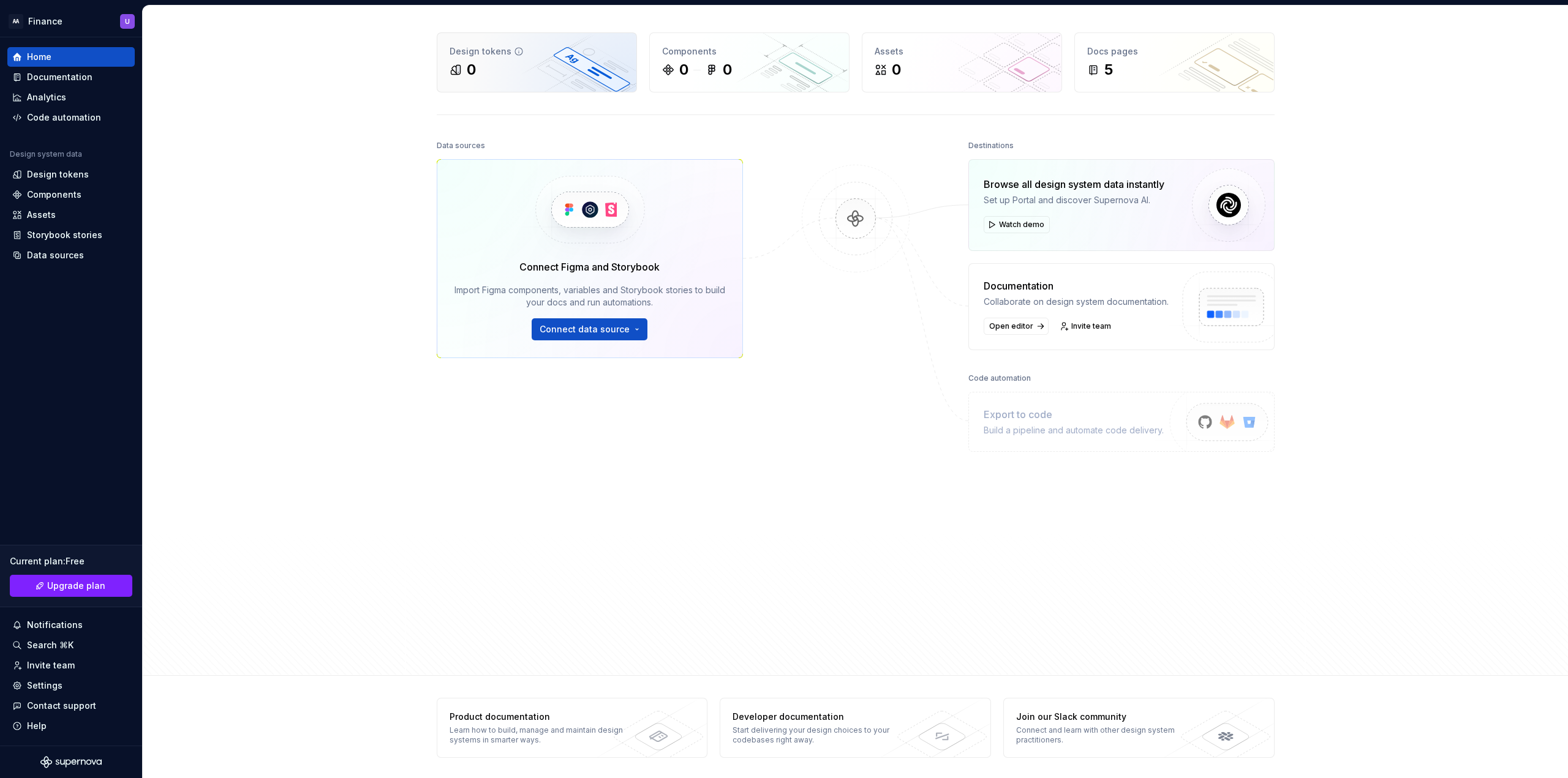
click at [606, 72] on div "0" at bounding box center [536, 69] width 174 height 19
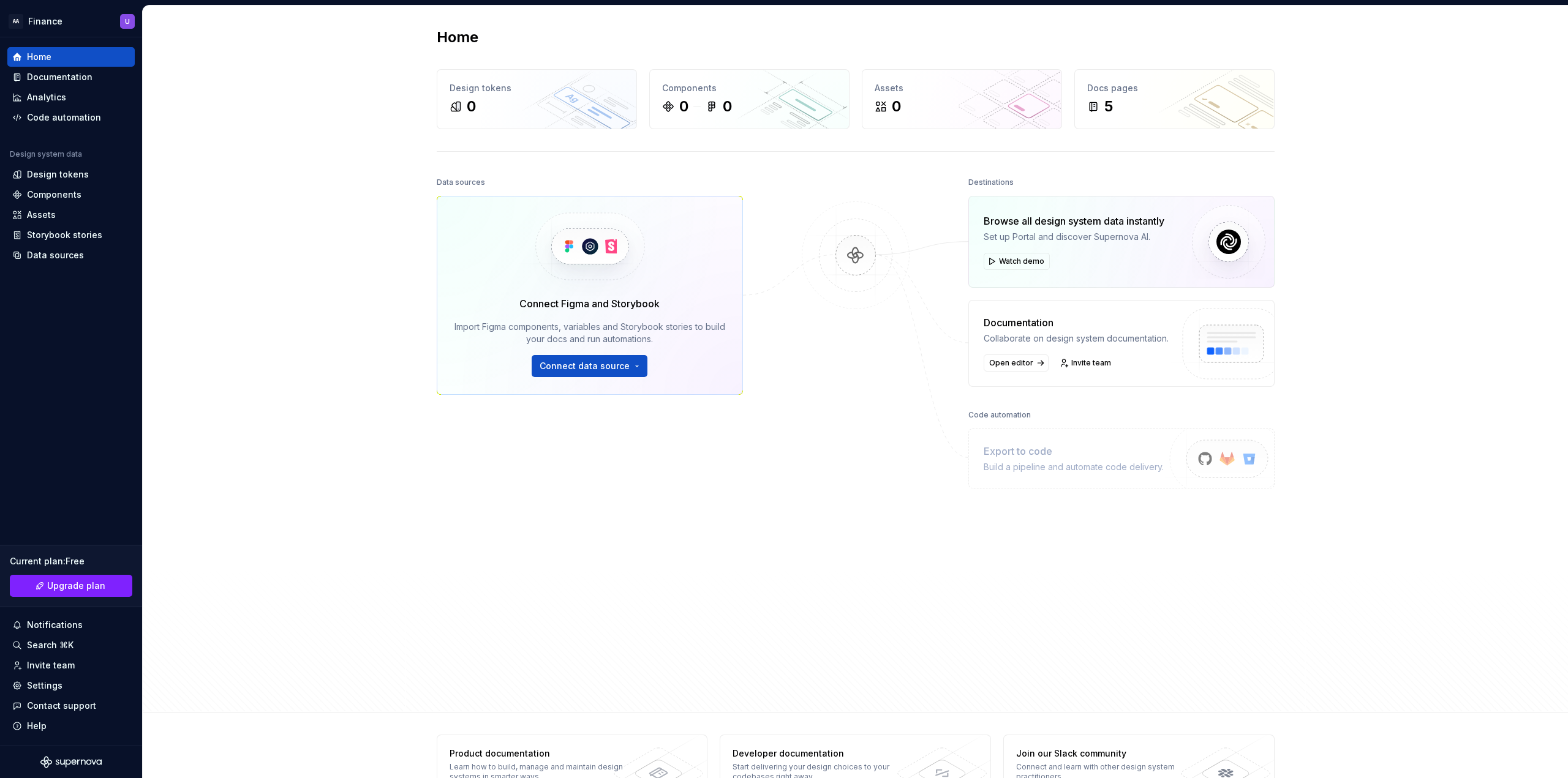
click at [587, 248] on img at bounding box center [589, 247] width 150 height 100
click at [563, 246] on img at bounding box center [589, 247] width 150 height 100
click at [1222, 244] on img at bounding box center [1229, 242] width 73 height 73
